Goal: Task Accomplishment & Management: Manage account settings

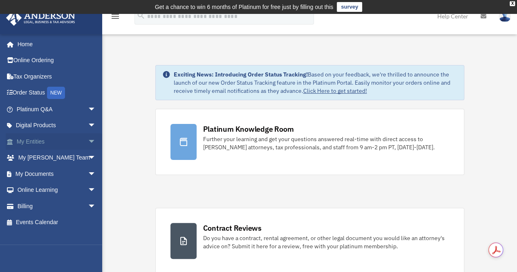
click at [43, 134] on link "My Entities arrow_drop_down" at bounding box center [57, 141] width 103 height 16
click at [88, 143] on span "arrow_drop_down" at bounding box center [96, 141] width 16 height 17
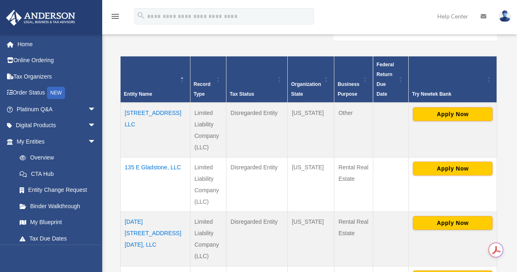
scroll to position [218, 0]
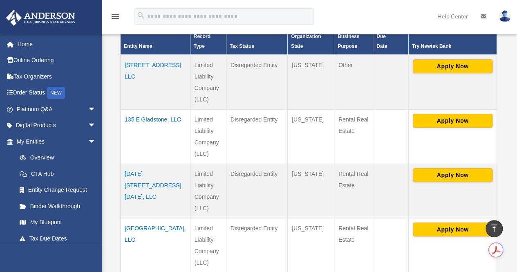
drag, startPoint x: 138, startPoint y: 190, endPoint x: 123, endPoint y: 166, distance: 28.8
click at [123, 166] on td "[DATE][STREET_ADDRESS][DATE], LLC" at bounding box center [156, 191] width 70 height 54
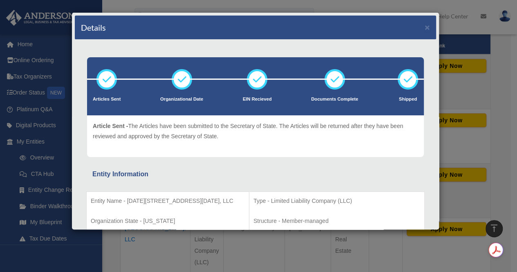
scroll to position [41, 0]
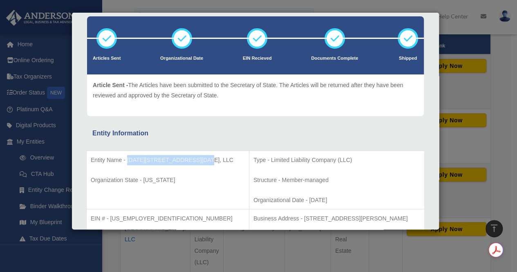
drag, startPoint x: 127, startPoint y: 159, endPoint x: 202, endPoint y: 158, distance: 75.3
click at [202, 158] on p "Entity Name - [DATE][STREET_ADDRESS][DATE], LLC" at bounding box center [168, 160] width 154 height 10
copy p "[DATE][STREET_ADDRESS][DATE], LLC"
click at [471, 84] on div "Details × Articles Sent Organizational Date" at bounding box center [258, 136] width 517 height 272
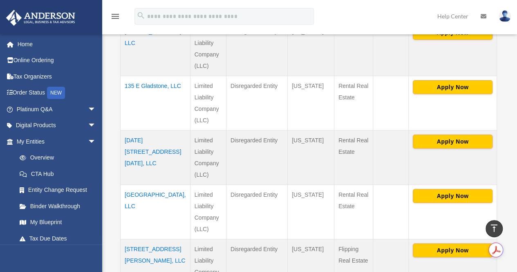
scroll to position [259, 0]
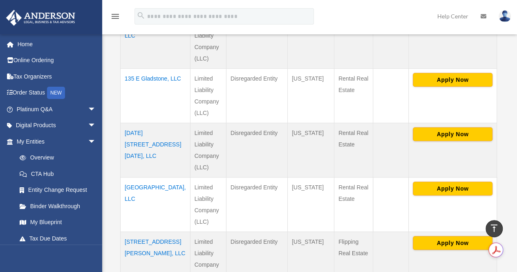
click at [162, 186] on td "[GEOGRAPHIC_DATA], LLC" at bounding box center [156, 204] width 70 height 54
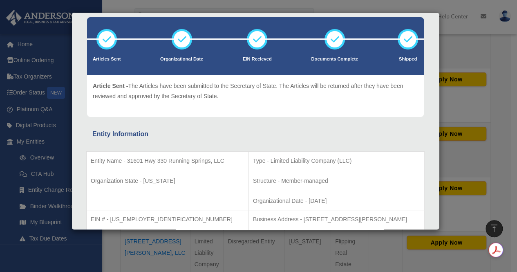
scroll to position [41, 0]
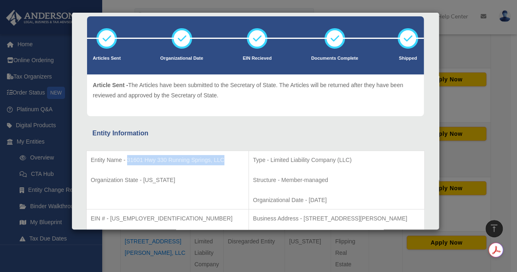
drag, startPoint x: 127, startPoint y: 158, endPoint x: 168, endPoint y: 167, distance: 41.9
click at [168, 165] on p "Entity Name - 31601 Hwy 330 Running Springs, LLC" at bounding box center [168, 160] width 154 height 10
copy p "[GEOGRAPHIC_DATA], LLC"
click at [491, 54] on div "Details × Articles Sent Organizational Date" at bounding box center [258, 136] width 517 height 272
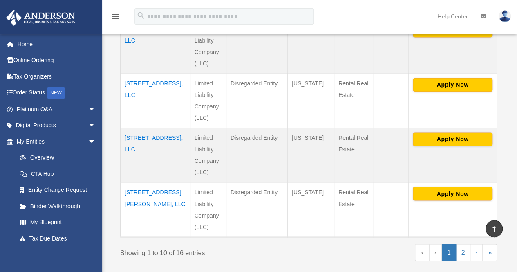
scroll to position [586, 0]
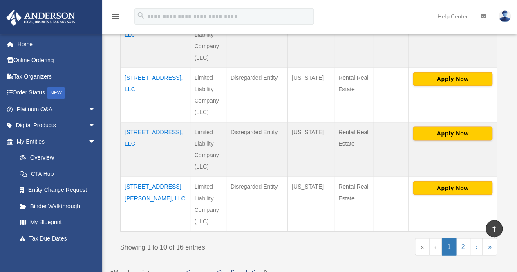
click at [129, 126] on td "[STREET_ADDRESS], LLC" at bounding box center [156, 149] width 70 height 54
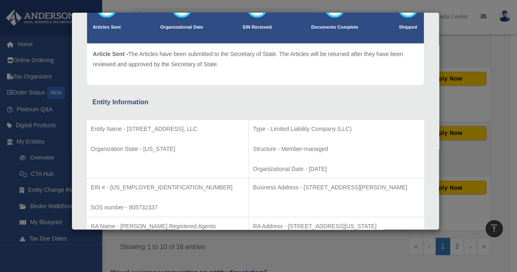
scroll to position [82, 0]
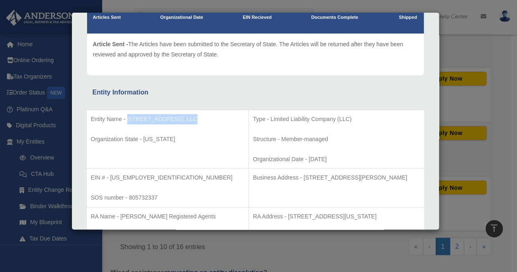
drag, startPoint x: 128, startPoint y: 117, endPoint x: 186, endPoint y: 121, distance: 59.0
click at [186, 121] on p "Entity Name - [STREET_ADDRESS], LLC" at bounding box center [168, 119] width 154 height 10
copy p "[STREET_ADDRESS], LLC"
click at [467, 45] on div "Details × Articles Sent Organizational Date" at bounding box center [258, 136] width 517 height 272
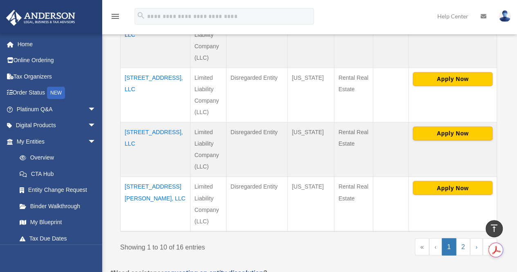
click at [154, 176] on td "[STREET_ADDRESS][PERSON_NAME], LLC" at bounding box center [156, 203] width 70 height 55
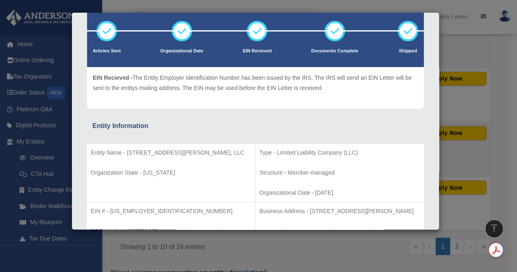
scroll to position [41, 0]
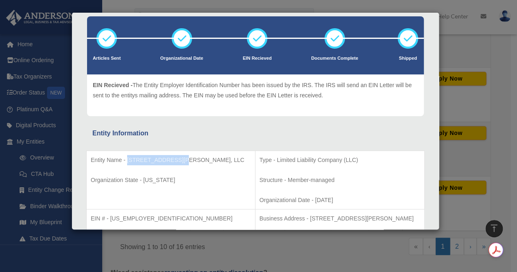
drag, startPoint x: 180, startPoint y: 157, endPoint x: 127, endPoint y: 154, distance: 52.4
click at [127, 155] on p "Entity Name - [STREET_ADDRESS][PERSON_NAME], LLC" at bounding box center [171, 160] width 160 height 10
copy p "[STREET_ADDRESS][PERSON_NAME], LLC"
